Goal: Complete application form

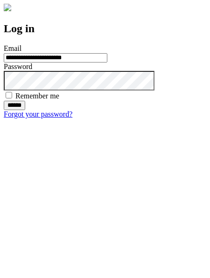
type input "**********"
click at [25, 110] on input "******" at bounding box center [14, 105] width 21 height 9
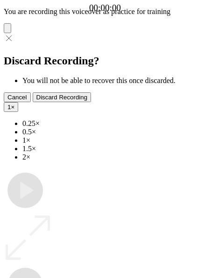
type input "**********"
